Goal: Information Seeking & Learning: Check status

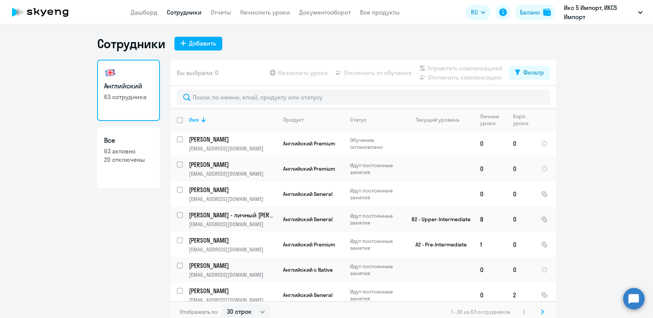
select select "30"
click at [265, 49] on div "Сотрудники Добавить" at bounding box center [326, 43] width 459 height 15
click at [152, 15] on link "Дашборд" at bounding box center [144, 12] width 27 height 8
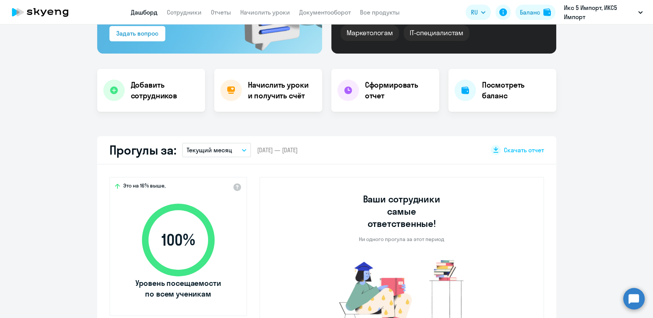
scroll to position [170, 0]
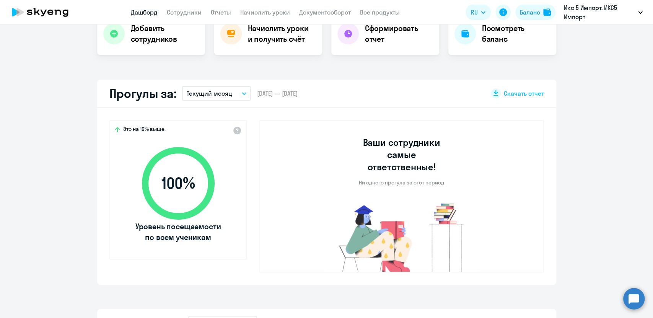
click at [242, 93] on icon "button" at bounding box center [244, 93] width 5 height 3
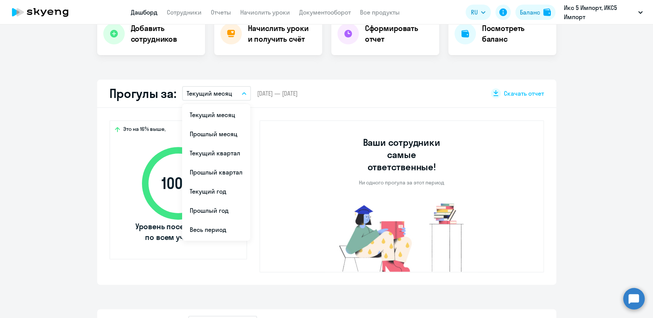
select select "30"
click at [233, 135] on li "Прошлый месяц" at bounding box center [216, 133] width 68 height 19
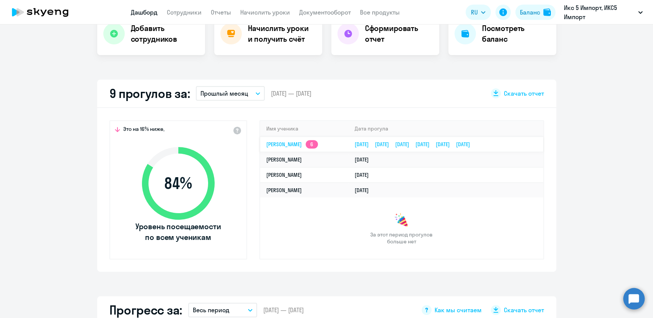
click at [306, 145] on link "[PERSON_NAME] 6" at bounding box center [292, 144] width 52 height 7
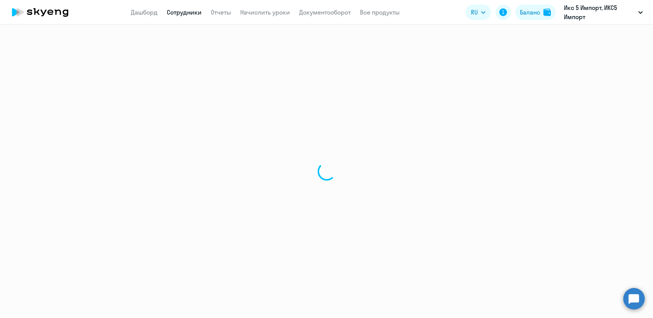
select select "english"
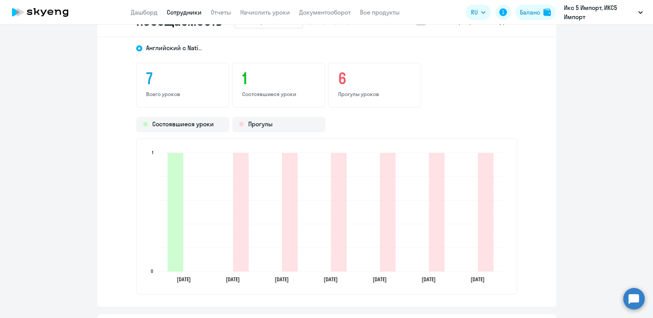
scroll to position [808, 0]
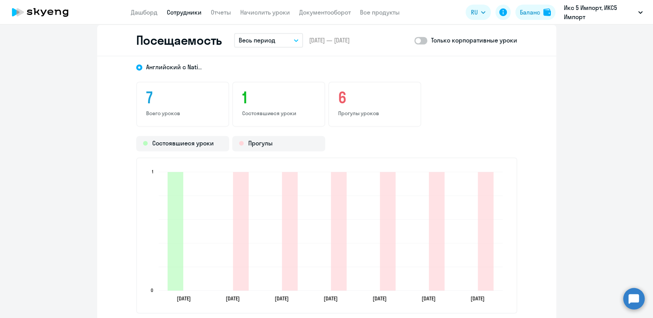
click at [341, 99] on h3 "6" at bounding box center [374, 97] width 73 height 18
click at [342, 110] on p "Прогулы уроков" at bounding box center [374, 113] width 73 height 7
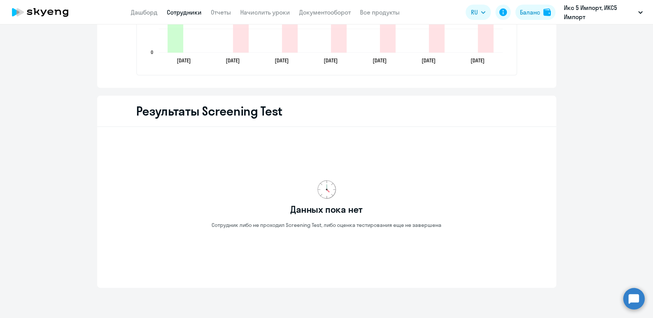
scroll to position [1070, 0]
